Goal: Task Accomplishment & Management: Use online tool/utility

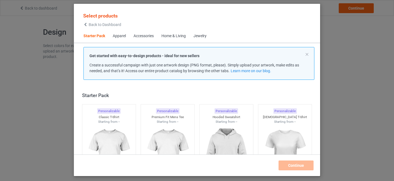
scroll to position [7, 0]
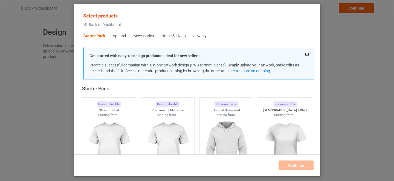
click at [306, 54] on button at bounding box center [307, 54] width 3 height 3
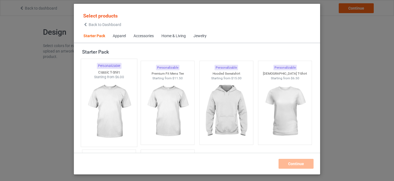
click at [120, 100] on img at bounding box center [108, 112] width 51 height 64
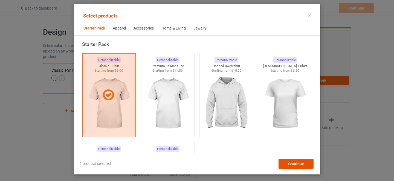
click at [289, 161] on div "Continue" at bounding box center [295, 164] width 35 height 10
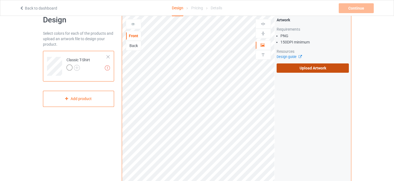
scroll to position [11, 0]
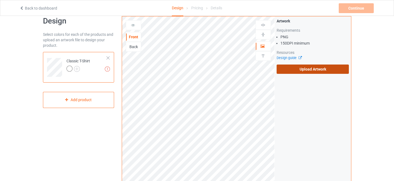
click at [291, 66] on label "Upload Artwork" at bounding box center [313, 69] width 72 height 9
click at [0, 0] on input "Upload Artwork" at bounding box center [0, 0] width 0 height 0
click at [41, 7] on link "Back to dashboard" at bounding box center [38, 8] width 38 height 4
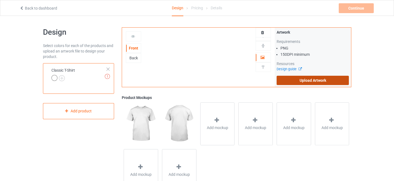
click at [288, 80] on label "Upload Artwork" at bounding box center [313, 80] width 72 height 9
click at [0, 0] on input "Upload Artwork" at bounding box center [0, 0] width 0 height 0
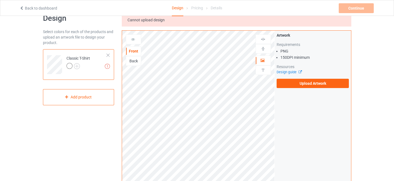
scroll to position [30, 0]
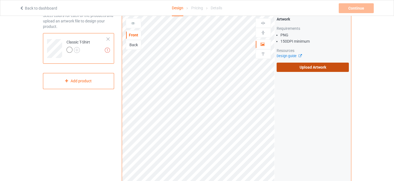
click at [303, 69] on label "Upload Artwork" at bounding box center [313, 67] width 72 height 9
click at [0, 0] on input "Upload Artwork" at bounding box center [0, 0] width 0 height 0
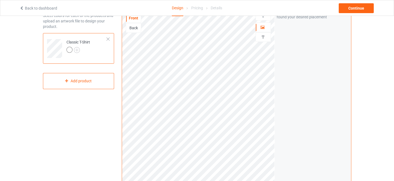
click at [111, 38] on div "Classic T-Shirt" at bounding box center [78, 48] width 71 height 31
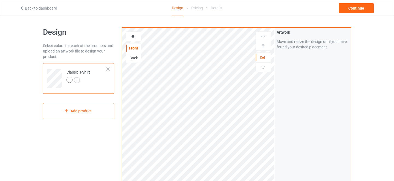
click at [48, 11] on div "Back to dashboard Design Pricing Details Continue" at bounding box center [197, 7] width 363 height 15
click at [48, 9] on link "Back to dashboard" at bounding box center [38, 8] width 38 height 4
